Goal: Transaction & Acquisition: Book appointment/travel/reservation

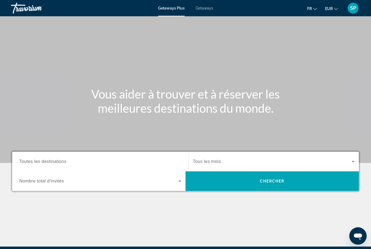
click at [37, 162] on span "Toutes les destinations" at bounding box center [42, 161] width 47 height 5
click at [37, 162] on input "Destination Toutes les destinations" at bounding box center [100, 162] width 162 height 7
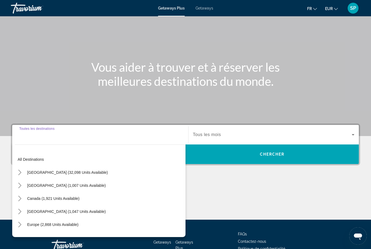
scroll to position [64, 0]
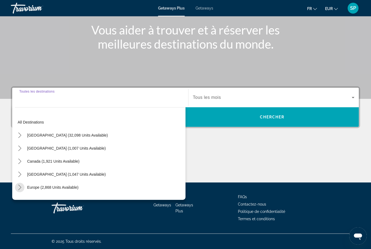
click at [20, 193] on span "Toggle Europe (2,868 units available) submenu" at bounding box center [19, 187] width 13 height 13
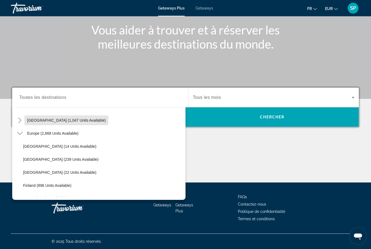
scroll to position [73, 0]
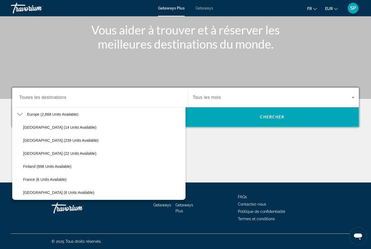
click at [57, 180] on span "France (6 units available)" at bounding box center [45, 180] width 44 height 4
type input "**********"
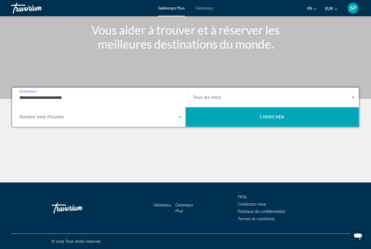
click at [217, 99] on span "Tous les mois" at bounding box center [207, 97] width 28 height 5
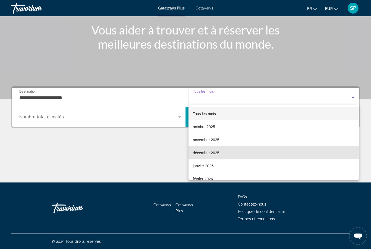
click at [206, 152] on span "décembre 2025" at bounding box center [206, 153] width 26 height 7
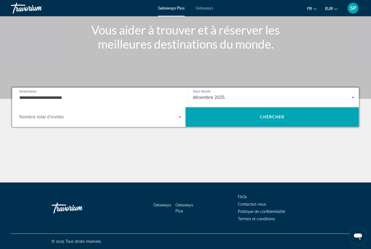
click at [172, 119] on span "Search widget" at bounding box center [98, 117] width 159 height 7
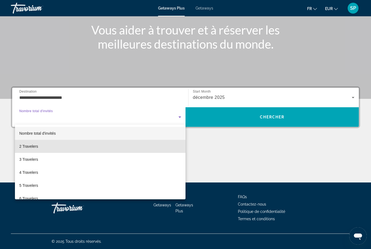
click at [28, 146] on span "2 Travelers" at bounding box center [28, 146] width 19 height 7
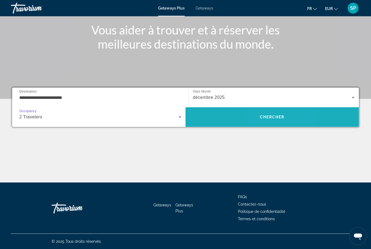
click at [269, 119] on span "Chercher" at bounding box center [272, 117] width 25 height 4
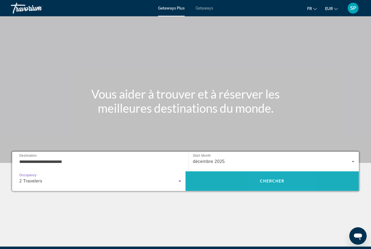
scroll to position [17, 0]
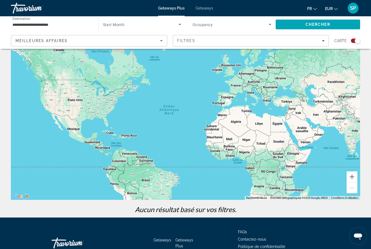
click at [355, 40] on div "Search widget" at bounding box center [355, 41] width 9 height 4
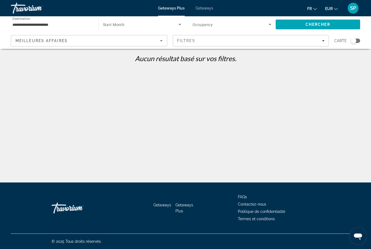
click at [143, 23] on span "Search widget" at bounding box center [141, 24] width 76 height 7
click at [207, 8] on div at bounding box center [185, 124] width 371 height 249
click at [210, 7] on span "Getaways" at bounding box center [205, 8] width 18 height 4
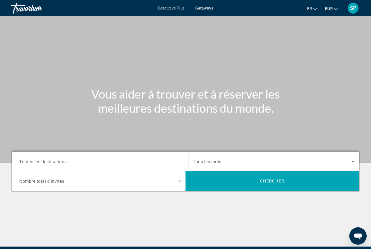
click at [31, 162] on span "Toutes les destinations" at bounding box center [43, 161] width 48 height 5
click at [31, 162] on input "Destination Toutes les destinations" at bounding box center [100, 162] width 162 height 7
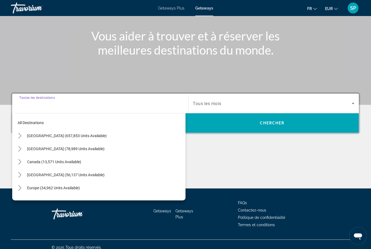
scroll to position [64, 0]
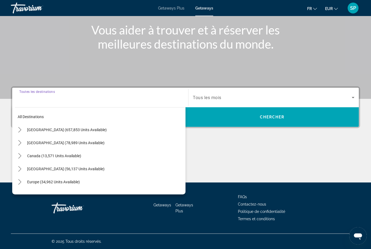
click at [19, 185] on icon "Toggle Europe (34,962 units available) submenu" at bounding box center [19, 182] width 3 height 5
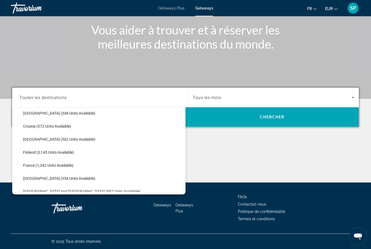
scroll to position [108, 0]
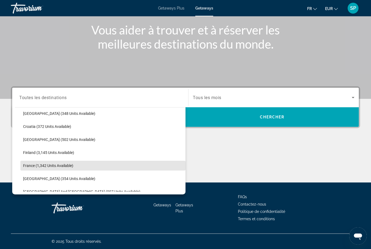
click at [30, 169] on span "Select destination: France (1,342 units available)" at bounding box center [102, 165] width 165 height 13
type input "**********"
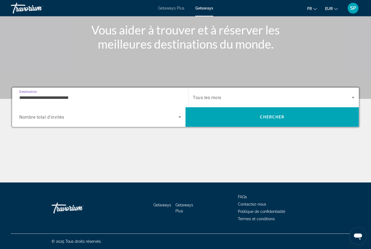
click at [230, 95] on span "Search widget" at bounding box center [272, 97] width 159 height 7
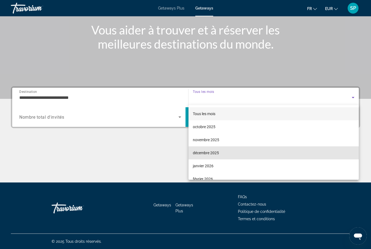
click at [213, 151] on span "décembre 2025" at bounding box center [206, 153] width 26 height 7
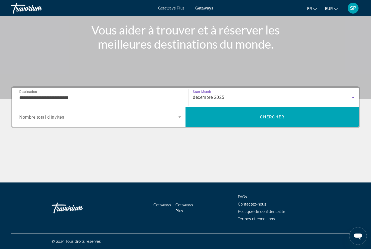
click at [38, 120] on span "Search widget" at bounding box center [98, 117] width 159 height 7
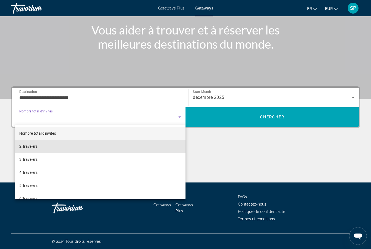
click at [30, 150] on span "2 Travelers" at bounding box center [28, 146] width 18 height 7
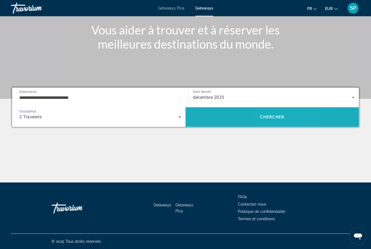
click at [287, 117] on span "Search" at bounding box center [272, 117] width 173 height 13
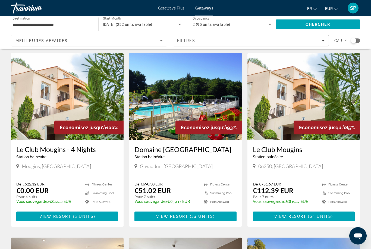
scroll to position [6, 0]
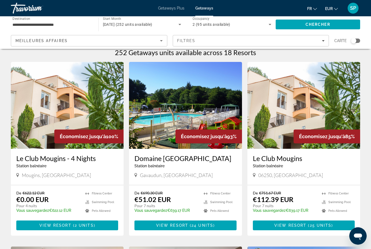
click at [306, 104] on img "Main content" at bounding box center [304, 105] width 113 height 87
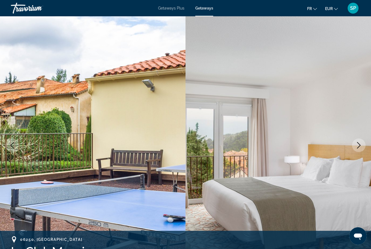
click at [360, 146] on icon "Next image" at bounding box center [359, 145] width 7 height 7
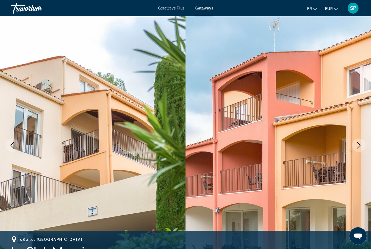
click at [361, 147] on icon "Next image" at bounding box center [359, 145] width 7 height 7
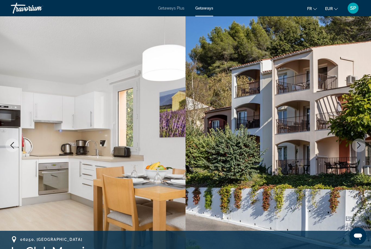
click at [362, 145] on icon "Next image" at bounding box center [359, 145] width 7 height 7
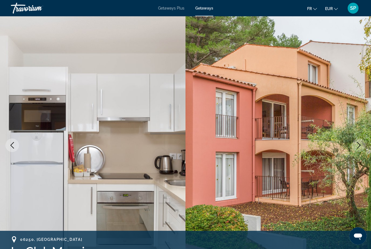
click at [361, 147] on icon "Next image" at bounding box center [359, 145] width 7 height 7
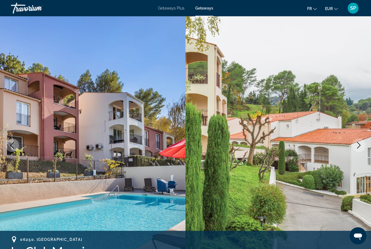
click at [361, 145] on icon "Next image" at bounding box center [360, 145] width 4 height 7
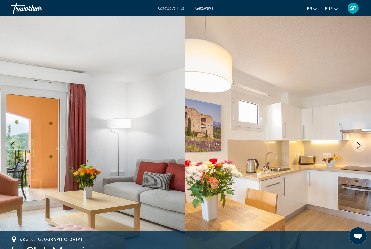
click at [359, 147] on icon "Next image" at bounding box center [360, 145] width 4 height 7
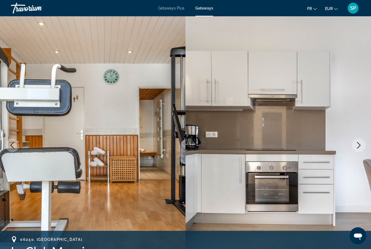
click at [361, 145] on icon "Next image" at bounding box center [359, 145] width 7 height 7
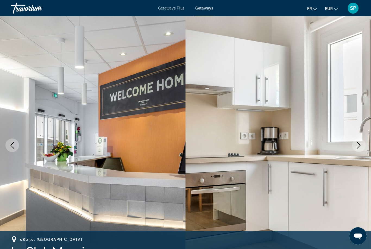
click at [17, 148] on button "Previous image" at bounding box center [12, 146] width 14 height 14
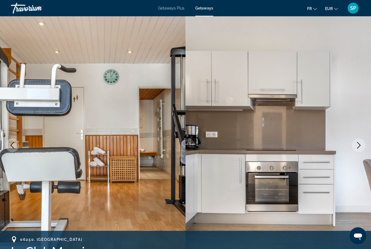
click at [16, 147] on button "Previous image" at bounding box center [12, 146] width 14 height 14
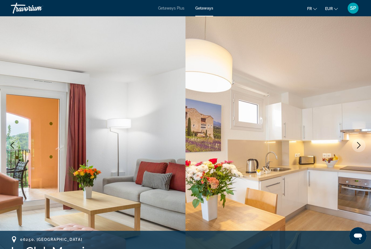
click at [12, 149] on button "Previous image" at bounding box center [12, 146] width 14 height 14
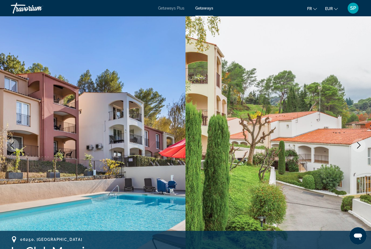
click at [15, 148] on icon "Previous image" at bounding box center [12, 145] width 7 height 7
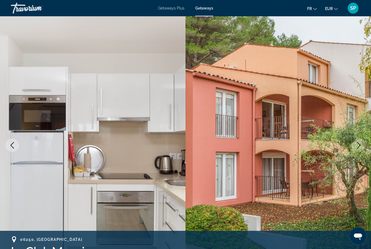
click at [362, 145] on icon "Next image" at bounding box center [359, 145] width 7 height 7
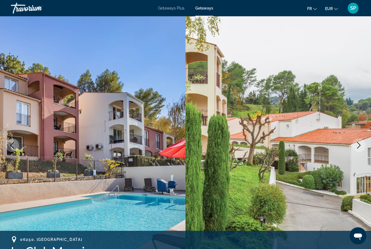
click at [362, 145] on icon "Next image" at bounding box center [359, 145] width 7 height 7
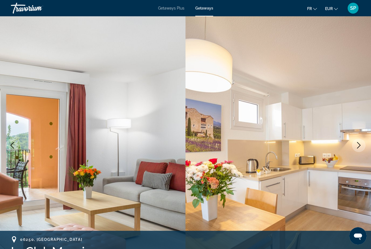
click at [358, 146] on icon "Next image" at bounding box center [359, 145] width 7 height 7
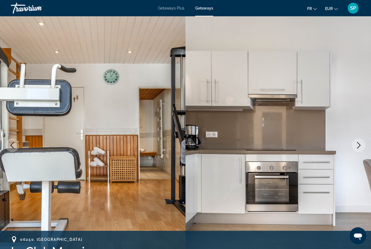
click at [359, 146] on icon "Next image" at bounding box center [359, 145] width 7 height 7
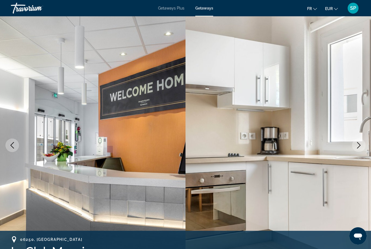
click at [358, 147] on icon "Next image" at bounding box center [359, 145] width 7 height 7
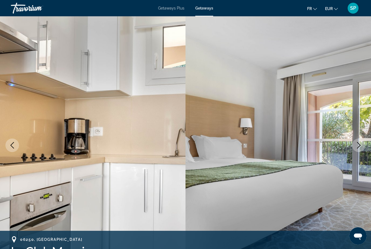
click at [358, 147] on icon "Next image" at bounding box center [359, 145] width 7 height 7
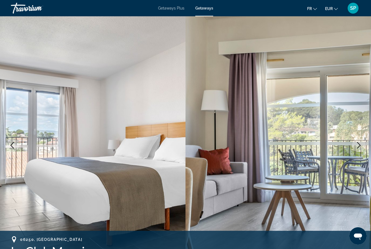
click at [361, 145] on icon "Next image" at bounding box center [359, 145] width 7 height 7
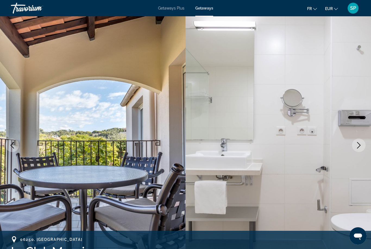
click at [358, 147] on icon "Next image" at bounding box center [359, 145] width 7 height 7
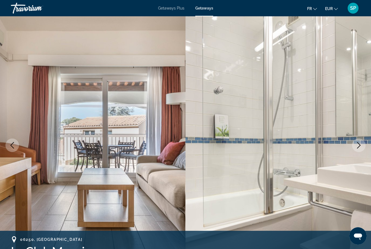
click at [357, 149] on button "Next image" at bounding box center [359, 146] width 14 height 14
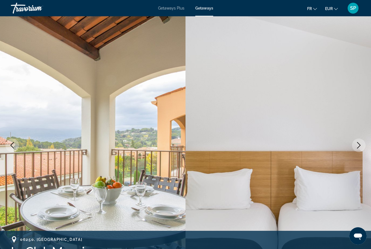
click at [198, 137] on img "Main content" at bounding box center [279, 145] width 186 height 258
click at [356, 144] on icon "Next image" at bounding box center [359, 145] width 7 height 7
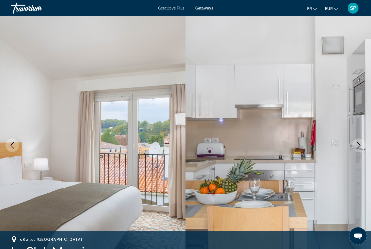
click at [357, 147] on icon "Next image" at bounding box center [359, 145] width 7 height 7
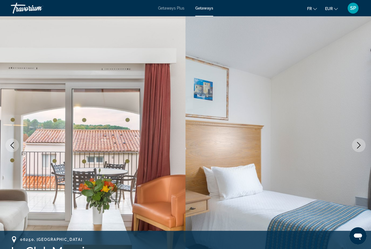
click at [360, 147] on icon "Next image" at bounding box center [359, 145] width 7 height 7
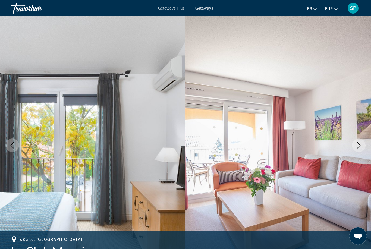
click at [357, 144] on icon "Next image" at bounding box center [359, 145] width 7 height 7
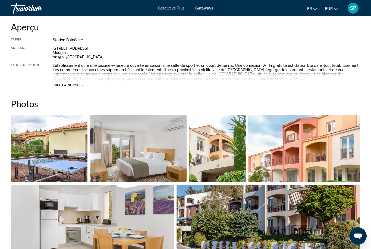
scroll to position [280, 0]
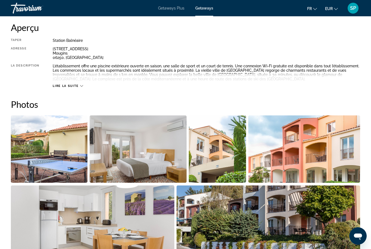
click at [74, 81] on div "Lire la suite" at bounding box center [207, 80] width 308 height 15
click at [78, 87] on span "Lire la suite" at bounding box center [66, 86] width 26 height 4
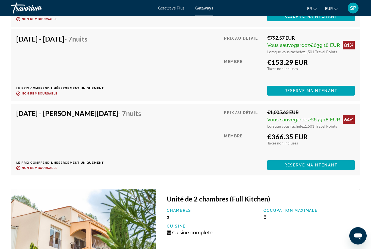
scroll to position [1385, 0]
click at [317, 166] on span "Reserve maintenant" at bounding box center [311, 165] width 53 height 4
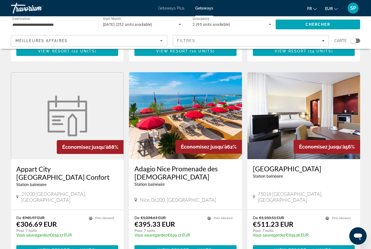
scroll to position [578, 0]
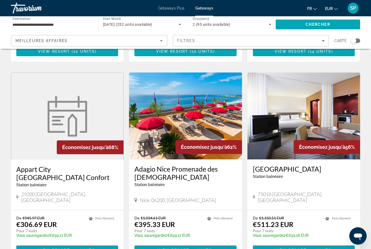
click at [171, 93] on img "Main content" at bounding box center [185, 116] width 113 height 87
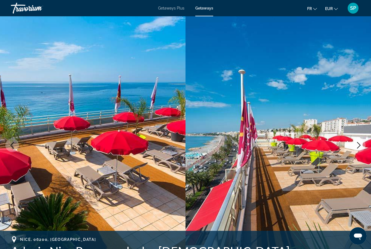
click at [355, 146] on button "Next image" at bounding box center [359, 146] width 14 height 14
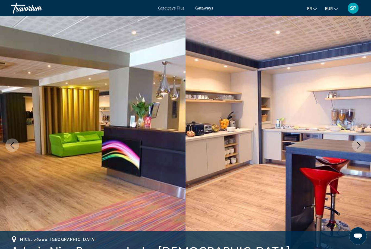
click at [359, 145] on icon "Next image" at bounding box center [359, 145] width 7 height 7
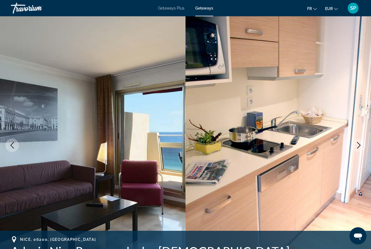
click at [358, 147] on icon "Next image" at bounding box center [359, 145] width 7 height 7
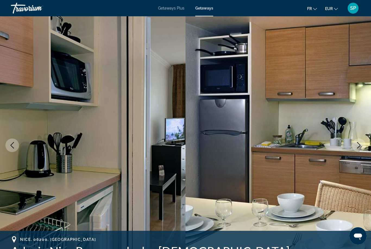
click at [358, 147] on icon "Next image" at bounding box center [359, 145] width 7 height 7
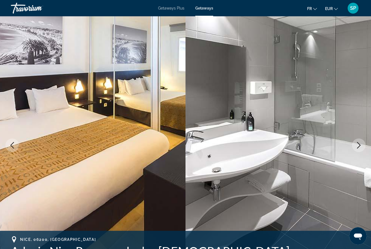
click at [360, 147] on icon "Next image" at bounding box center [359, 145] width 7 height 7
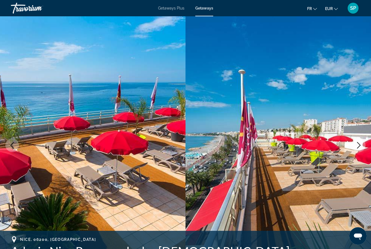
click at [360, 147] on icon "Next image" at bounding box center [359, 145] width 7 height 7
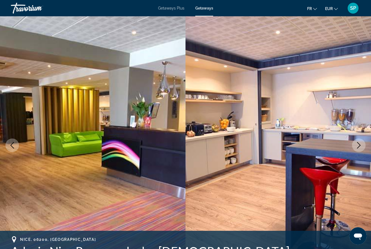
click at [358, 148] on icon "Next image" at bounding box center [360, 145] width 4 height 7
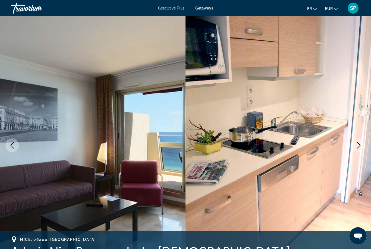
click at [359, 149] on button "Next image" at bounding box center [359, 146] width 14 height 14
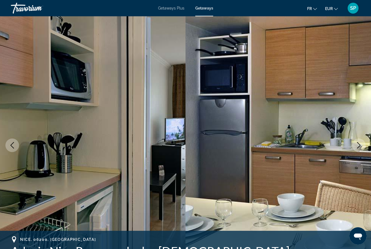
click at [13, 150] on button "Previous image" at bounding box center [12, 146] width 14 height 14
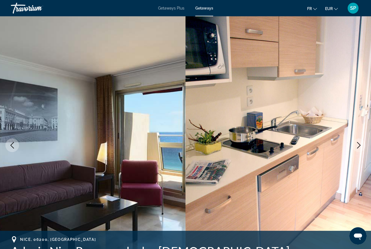
click at [17, 147] on button "Previous image" at bounding box center [12, 146] width 14 height 14
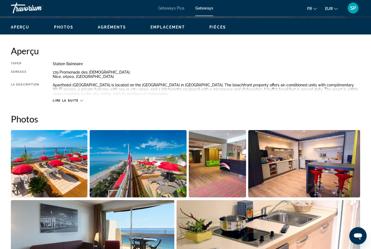
scroll to position [258, 0]
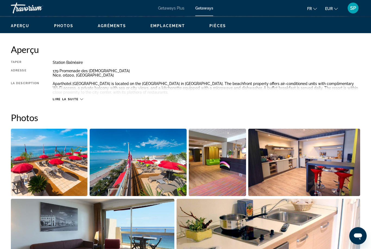
click at [72, 101] on span "Lire la suite" at bounding box center [66, 100] width 26 height 4
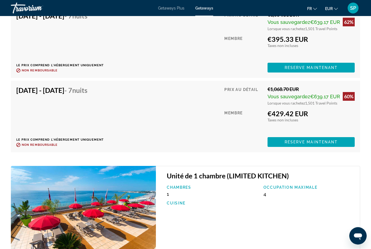
scroll to position [1163, 0]
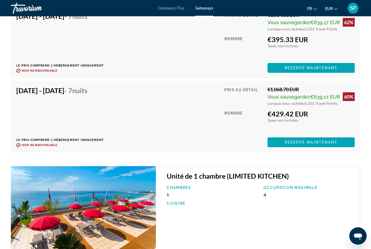
click at [320, 145] on span "Reserve maintenant" at bounding box center [311, 142] width 53 height 4
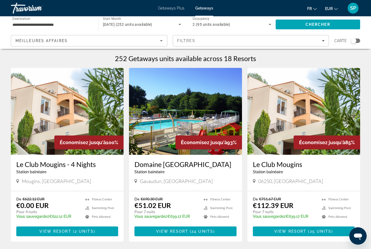
click at [170, 122] on img "Main content" at bounding box center [185, 111] width 113 height 87
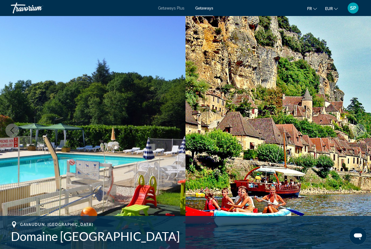
scroll to position [15, 0]
click at [358, 132] on icon "Next image" at bounding box center [359, 130] width 7 height 7
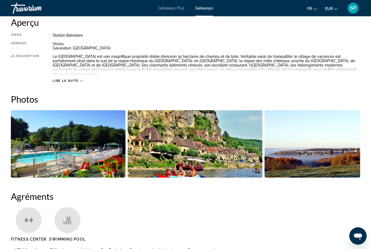
scroll to position [284, 0]
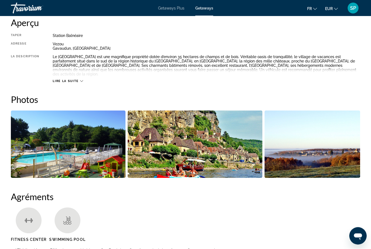
click at [66, 80] on span "Lire la suite" at bounding box center [66, 82] width 26 height 4
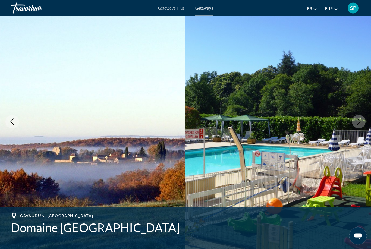
scroll to position [17, 0]
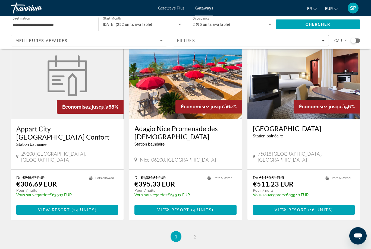
scroll to position [619, 0]
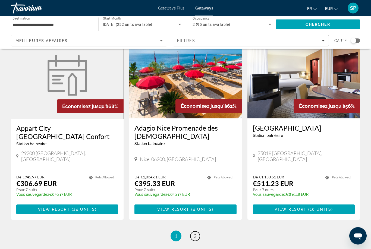
click at [197, 232] on link "page 2" at bounding box center [196, 237] width 10 height 10
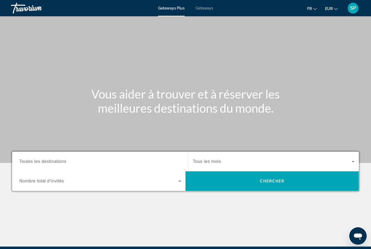
click at [47, 162] on span "Toutes les destinations" at bounding box center [42, 161] width 47 height 5
click at [47, 162] on input "Destination Toutes les destinations" at bounding box center [100, 162] width 162 height 7
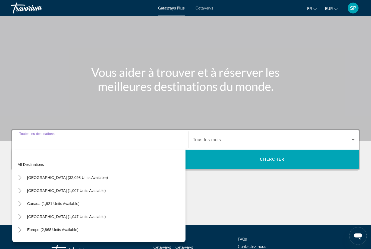
scroll to position [64, 0]
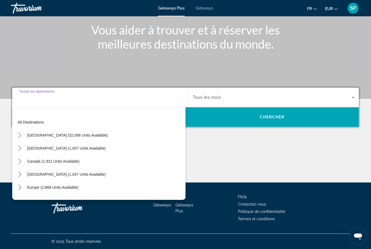
click at [127, 69] on div "Main content" at bounding box center [185, 17] width 371 height 163
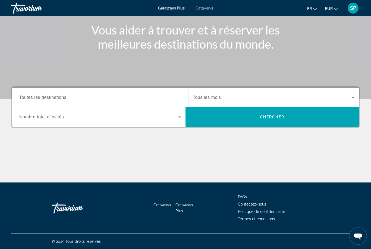
click at [206, 8] on span "Getaways" at bounding box center [205, 8] width 18 height 4
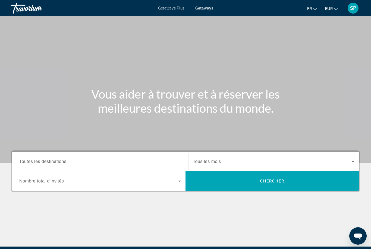
click at [49, 161] on span "Toutes les destinations" at bounding box center [42, 161] width 47 height 5
click at [49, 161] on input "Destination Toutes les destinations" at bounding box center [100, 162] width 162 height 7
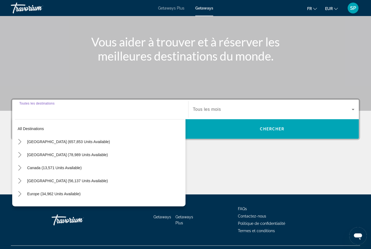
scroll to position [64, 0]
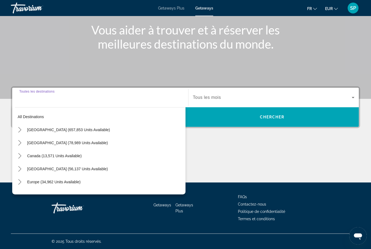
click at [17, 180] on icon "Toggle Europe (34,962 units available) submenu" at bounding box center [19, 182] width 5 height 5
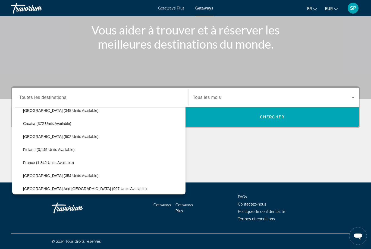
scroll to position [111, 0]
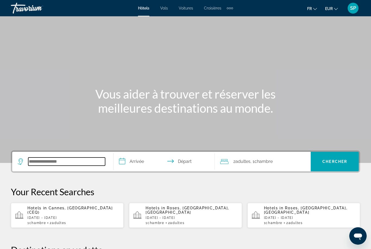
click at [49, 160] on input "Search hotel destination" at bounding box center [66, 162] width 77 height 8
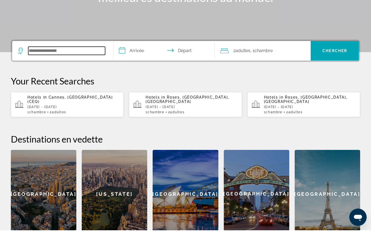
scroll to position [114, 0]
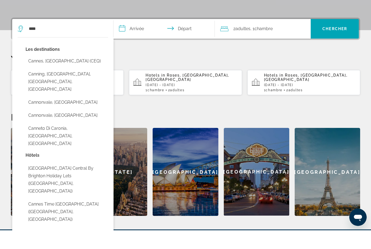
click at [68, 75] on button "Cannes, [GEOGRAPHIC_DATA] (CEQ)" at bounding box center [67, 80] width 83 height 10
type input "**********"
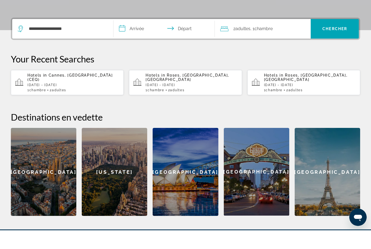
click at [139, 38] on input "**********" at bounding box center [166, 48] width 104 height 21
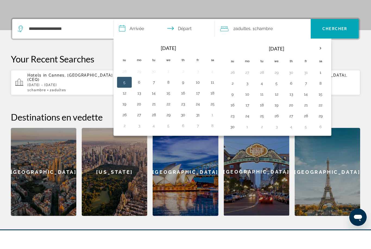
scroll to position [133, 0]
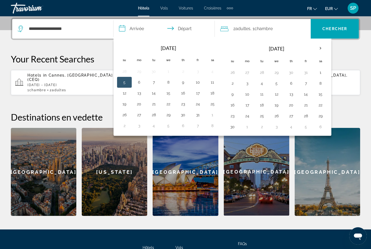
click at [319, 50] on th "Next month" at bounding box center [321, 48] width 15 height 12
click at [323, 94] on button "20" at bounding box center [321, 95] width 9 height 8
click at [323, 106] on button "27" at bounding box center [321, 105] width 9 height 8
type input "**********"
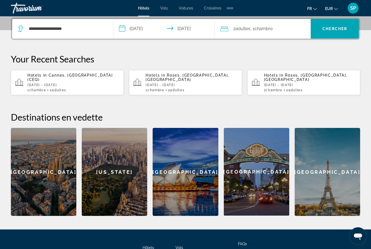
click at [339, 28] on span "Chercher" at bounding box center [335, 29] width 25 height 4
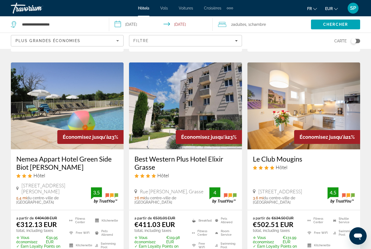
scroll to position [438, 0]
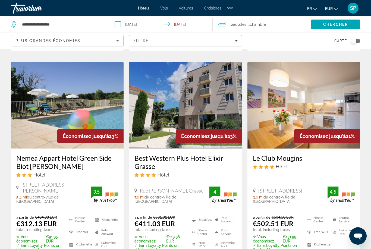
click at [37, 107] on img "Main content" at bounding box center [67, 105] width 113 height 87
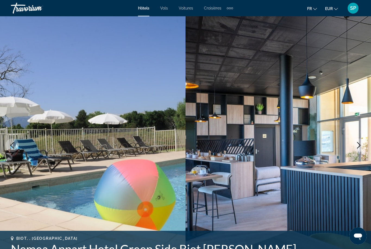
click at [361, 144] on icon "Next image" at bounding box center [359, 145] width 7 height 7
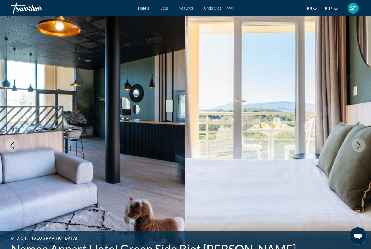
click at [359, 143] on icon "Next image" at bounding box center [359, 145] width 7 height 7
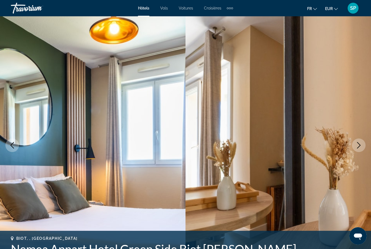
click at [360, 145] on icon "Next image" at bounding box center [359, 145] width 7 height 7
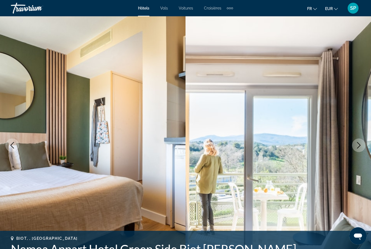
click at [360, 145] on icon "Next image" at bounding box center [359, 145] width 7 height 7
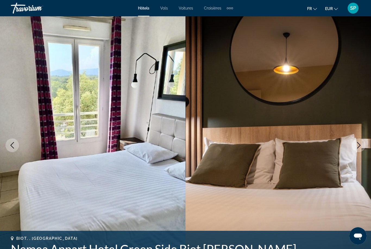
click at [359, 143] on icon "Next image" at bounding box center [359, 145] width 7 height 7
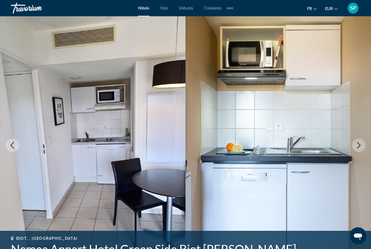
click at [358, 145] on icon "Next image" at bounding box center [359, 145] width 7 height 7
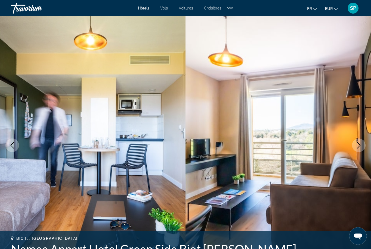
click at [356, 145] on icon "Next image" at bounding box center [359, 145] width 7 height 7
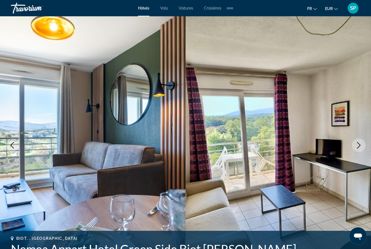
click at [360, 144] on icon "Next image" at bounding box center [359, 145] width 7 height 7
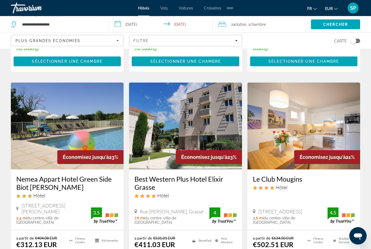
scroll to position [417, 0]
click at [90, 107] on img "Main content" at bounding box center [67, 126] width 113 height 87
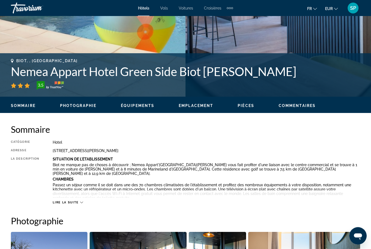
scroll to position [195, 0]
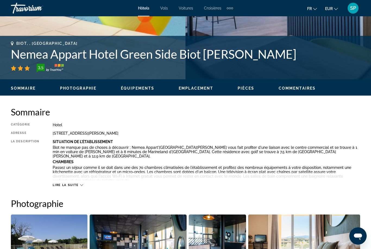
click at [67, 187] on span "Lire la suite" at bounding box center [66, 186] width 26 height 4
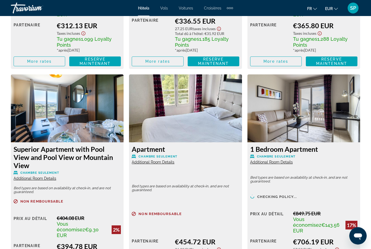
scroll to position [1047, 0]
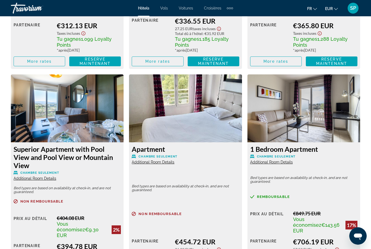
click at [276, 160] on span "Additional Room Details" at bounding box center [271, 162] width 43 height 4
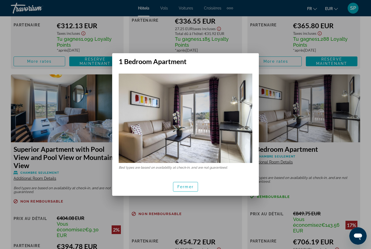
click at [331, 149] on div at bounding box center [185, 124] width 371 height 249
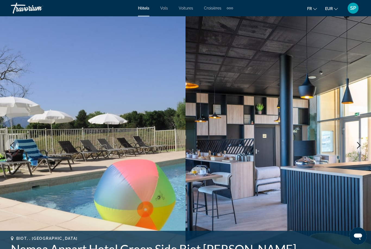
scroll to position [1047, 0]
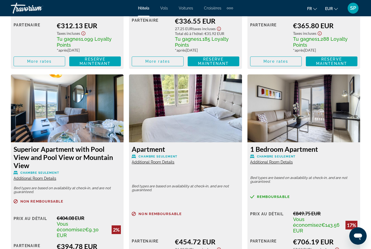
click at [281, 160] on span "Additional Room Details" at bounding box center [271, 162] width 43 height 4
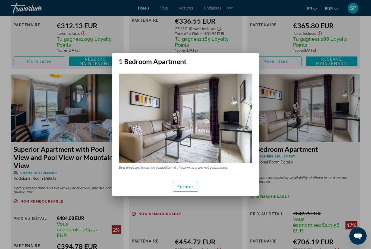
click at [337, 148] on div at bounding box center [185, 124] width 371 height 249
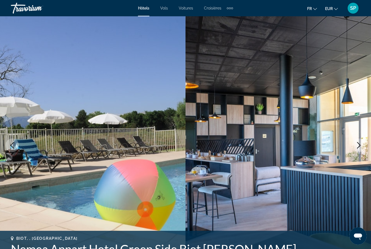
scroll to position [1047, 0]
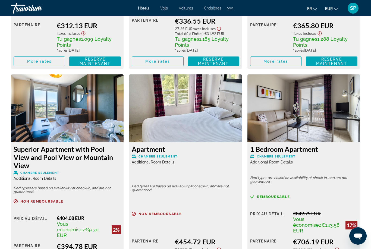
click at [154, 160] on span "Additional Room Details" at bounding box center [153, 162] width 43 height 4
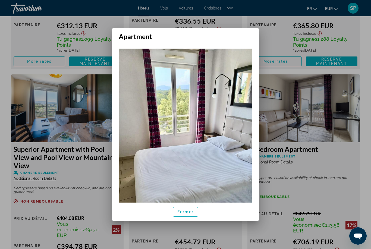
scroll to position [0, 0]
click at [189, 214] on span "Fermer" at bounding box center [186, 212] width 16 height 4
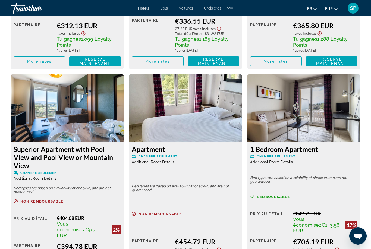
scroll to position [1047, 0]
click at [43, 176] on span "Additional Room Details" at bounding box center [35, 178] width 43 height 4
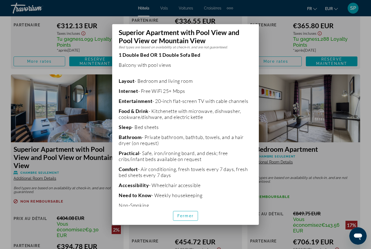
scroll to position [99, 0]
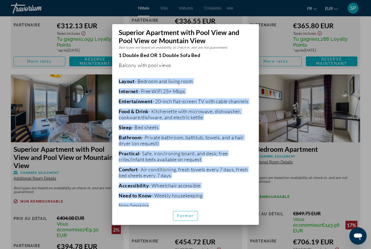
click at [275, 197] on div at bounding box center [185, 124] width 371 height 249
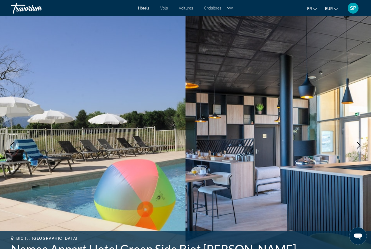
scroll to position [1047, 0]
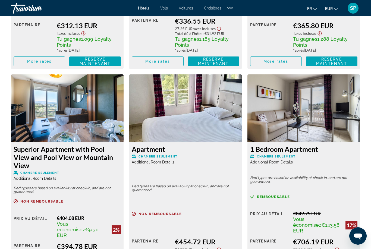
click at [47, 176] on span "Additional Room Details" at bounding box center [35, 178] width 43 height 4
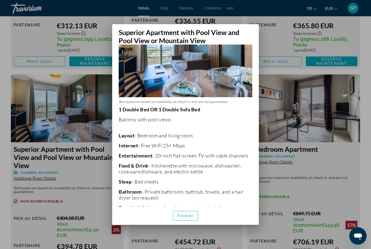
scroll to position [42, 0]
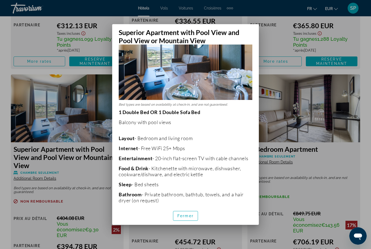
click at [262, 26] on div at bounding box center [185, 124] width 371 height 249
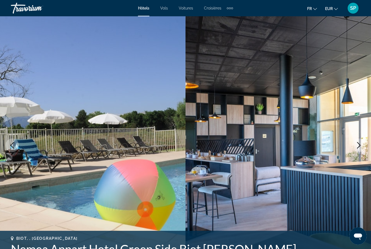
scroll to position [1047, 0]
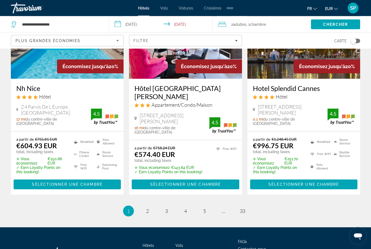
scroll to position [729, 0]
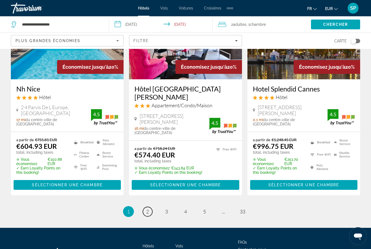
click at [148, 209] on span "2" at bounding box center [147, 212] width 3 height 6
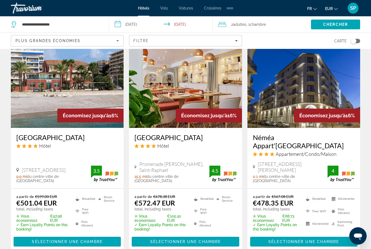
scroll to position [470, 0]
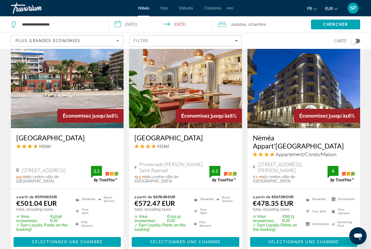
click at [240, 42] on span "Filters" at bounding box center [185, 40] width 112 height 13
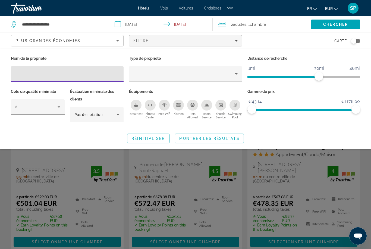
click at [239, 74] on icon "Property type" at bounding box center [236, 74] width 7 height 7
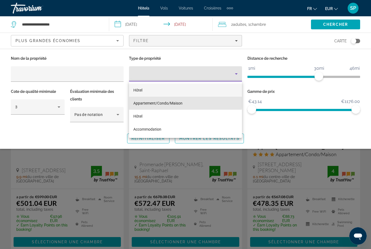
click at [164, 101] on span "Appartement/Condo/Maison" at bounding box center [158, 103] width 49 height 7
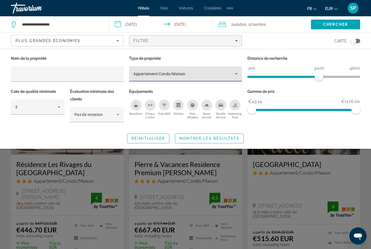
click at [202, 140] on span "Montrer les résultats" at bounding box center [209, 139] width 60 height 4
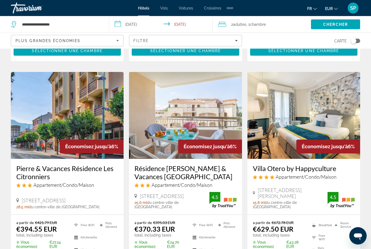
scroll to position [218, 0]
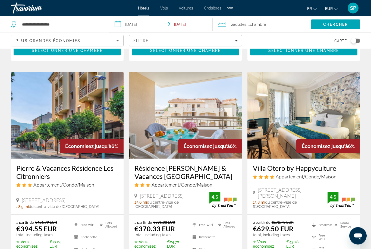
click at [184, 131] on img "Main content" at bounding box center [185, 115] width 113 height 87
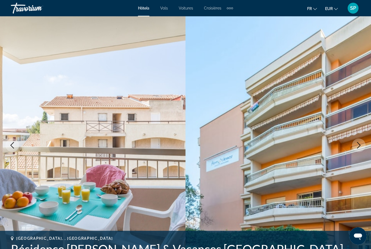
click at [358, 145] on icon "Next image" at bounding box center [359, 145] width 7 height 7
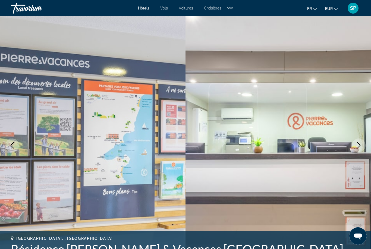
click at [358, 146] on icon "Next image" at bounding box center [359, 145] width 7 height 7
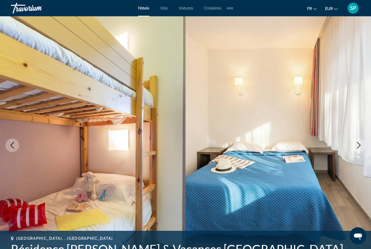
click at [359, 146] on icon "Next image" at bounding box center [359, 145] width 7 height 7
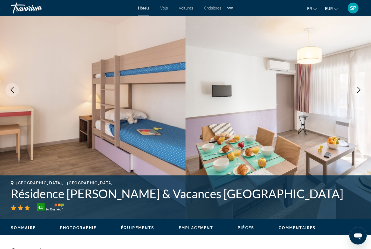
scroll to position [55, 0]
click at [360, 92] on icon "Next image" at bounding box center [359, 90] width 7 height 7
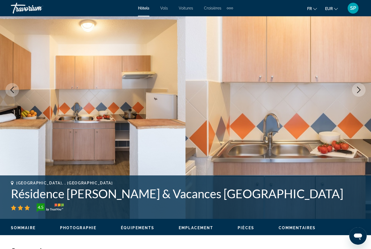
click at [358, 96] on button "Next image" at bounding box center [359, 90] width 14 height 14
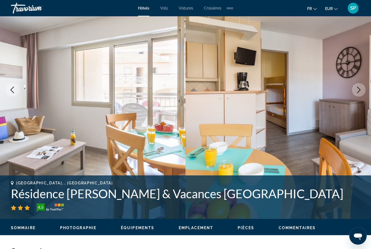
click at [359, 92] on icon "Next image" at bounding box center [359, 90] width 7 height 7
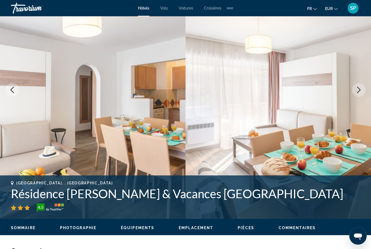
click at [358, 93] on icon "Next image" at bounding box center [360, 90] width 4 height 7
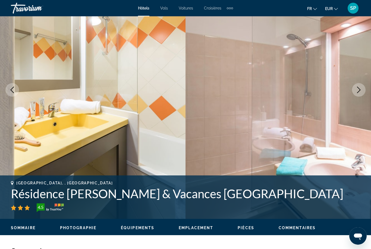
click at [358, 93] on button "Next image" at bounding box center [359, 90] width 14 height 14
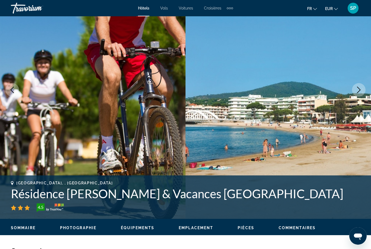
click at [361, 88] on icon "Next image" at bounding box center [359, 90] width 7 height 7
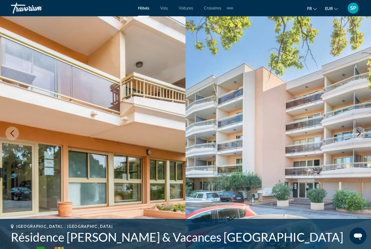
scroll to position [0, 0]
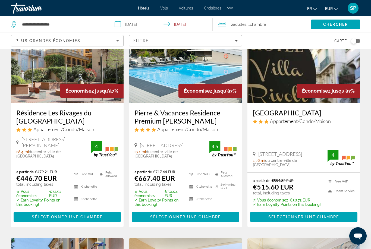
scroll to position [51, 0]
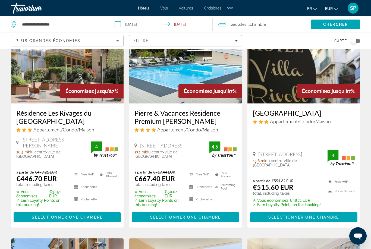
click at [238, 42] on span "Filters" at bounding box center [185, 40] width 112 height 13
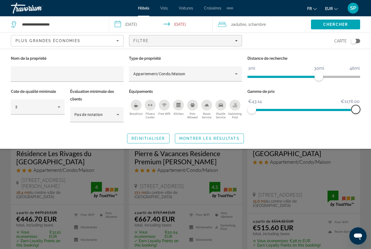
scroll to position [11, 0]
click at [324, 155] on div "Search widget" at bounding box center [185, 166] width 371 height 168
